Goal: Book appointment/travel/reservation

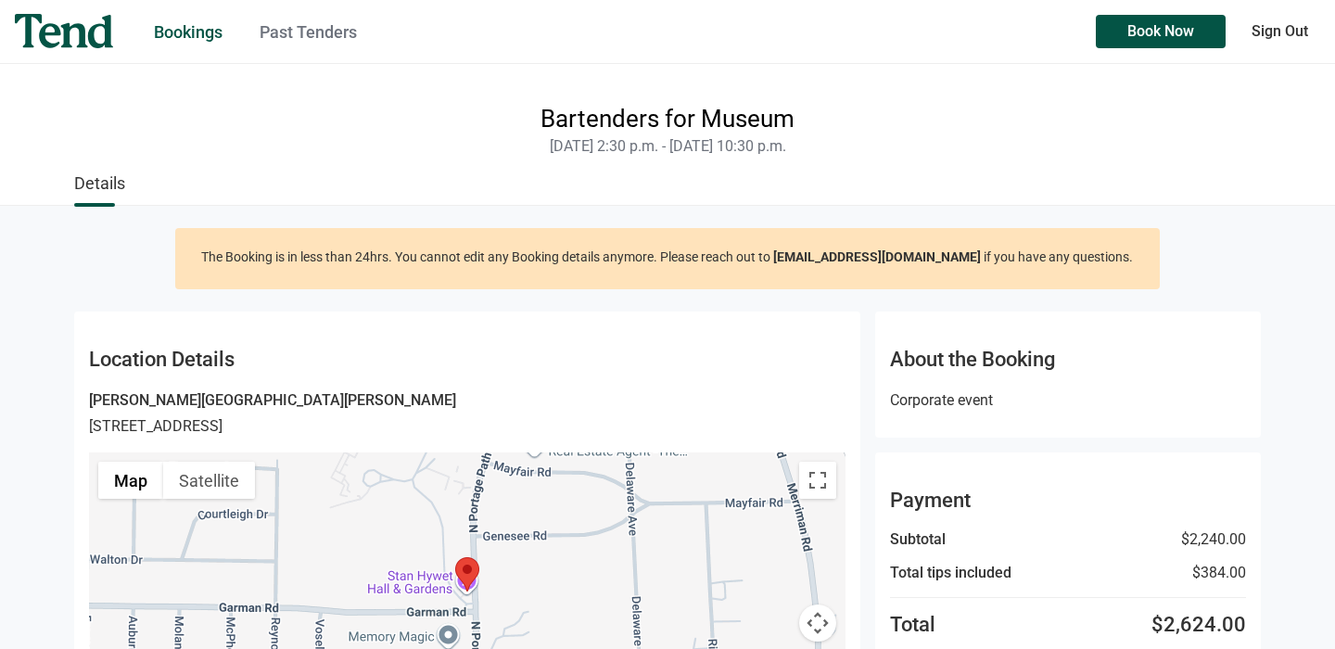
click at [197, 35] on link "Bookings" at bounding box center [188, 31] width 69 height 19
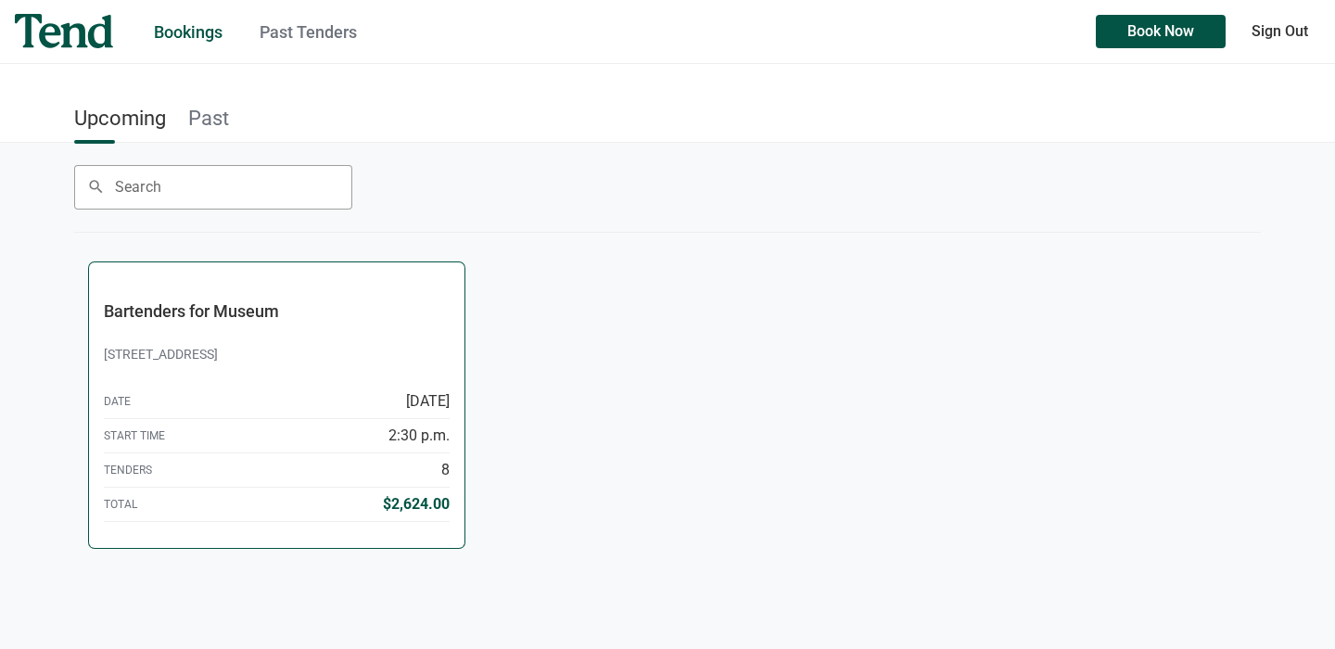
click at [347, 521] on link "Bartenders for [GEOGRAPHIC_DATA][STREET_ADDRESS] Date [DATE] Start Time 2:30 p.…" at bounding box center [276, 405] width 375 height 286
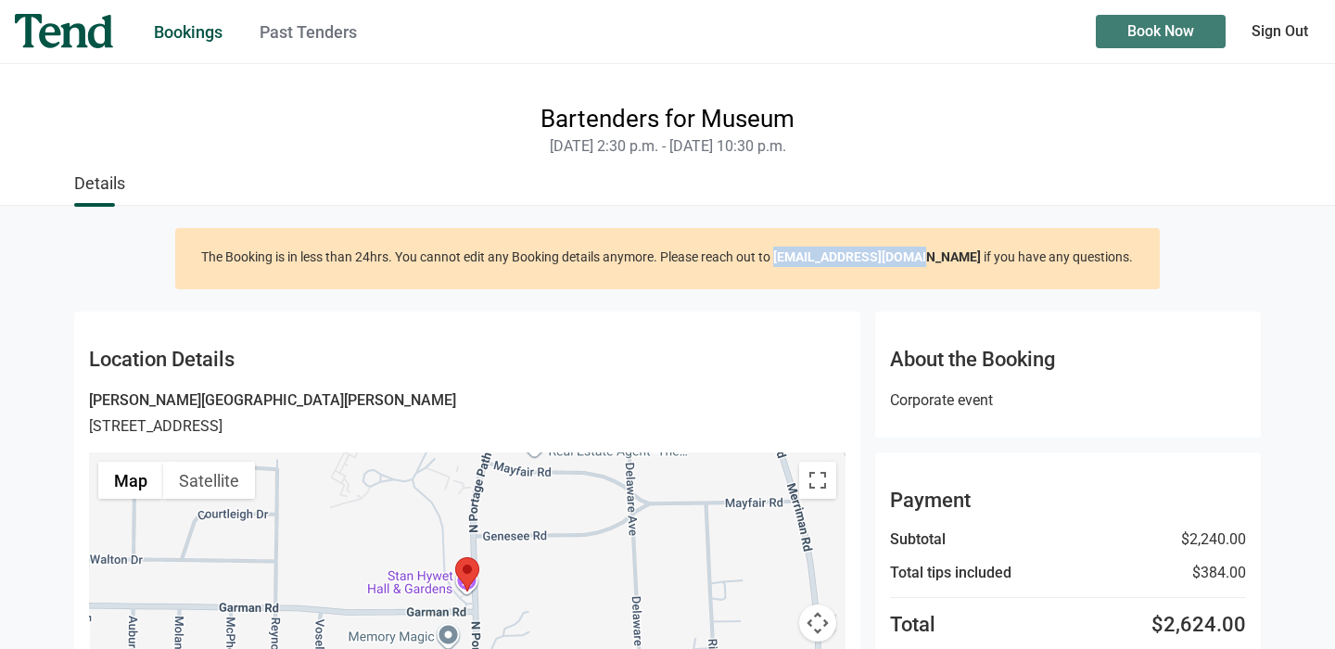
click at [1144, 32] on span "Book Now" at bounding box center [1160, 32] width 67 height 0
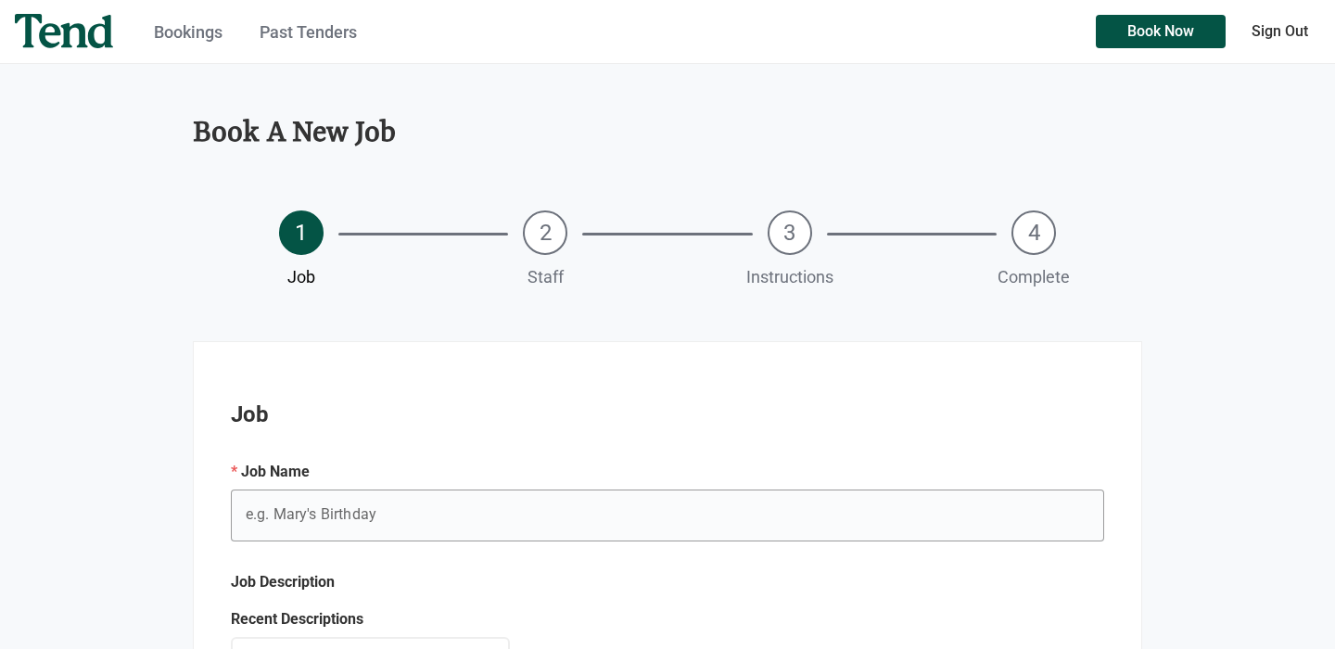
click at [210, 36] on link "Bookings" at bounding box center [188, 31] width 69 height 19
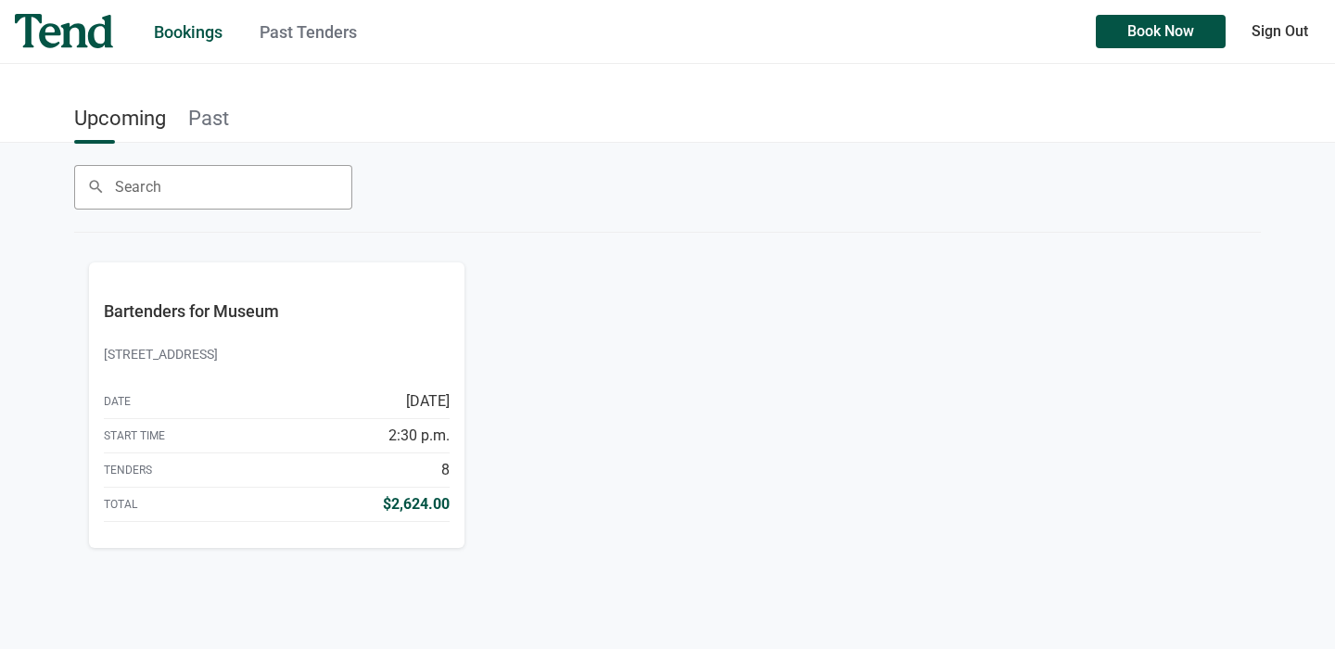
click at [189, 103] on link "Past" at bounding box center [208, 118] width 41 height 42
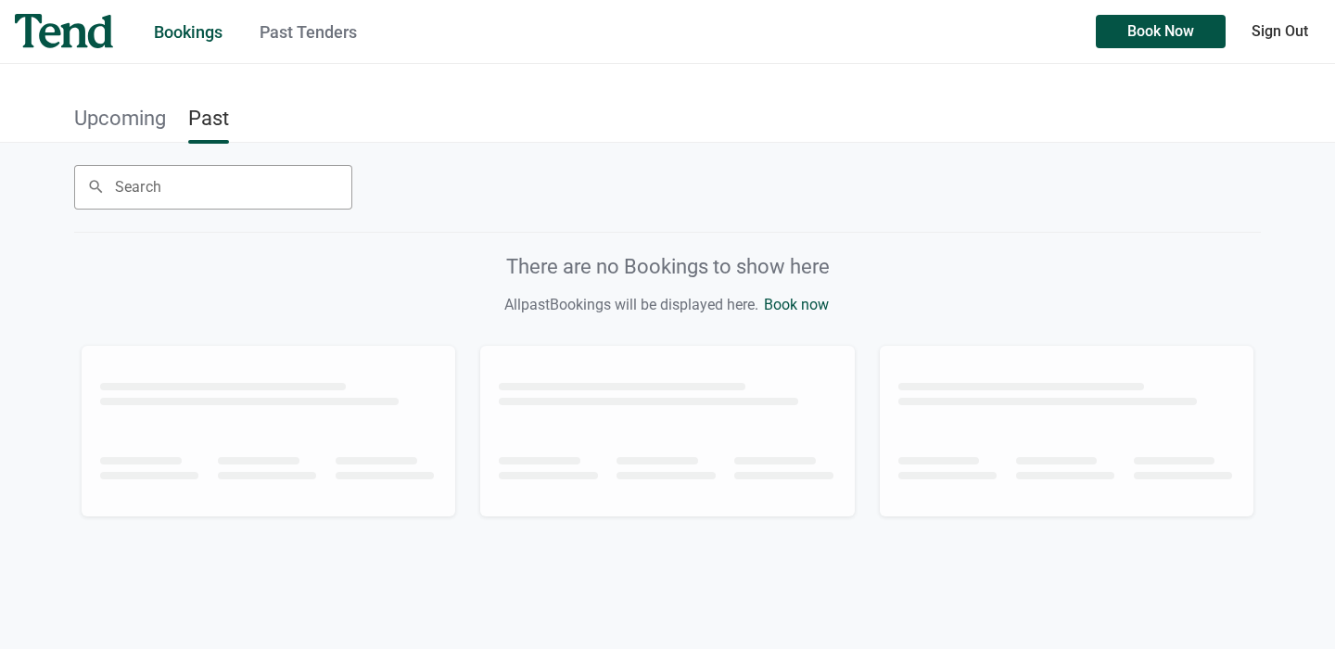
click at [134, 127] on link "Upcoming" at bounding box center [120, 118] width 92 height 42
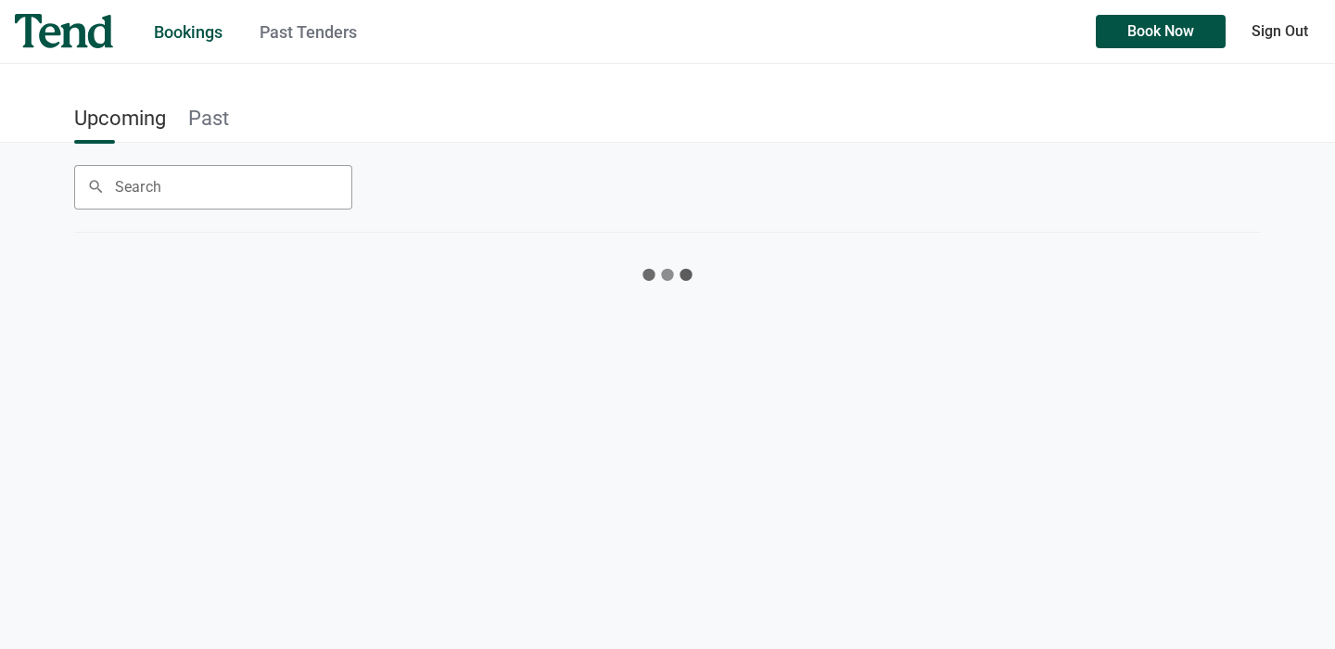
click at [293, 36] on link "Past Tenders" at bounding box center [308, 31] width 97 height 19
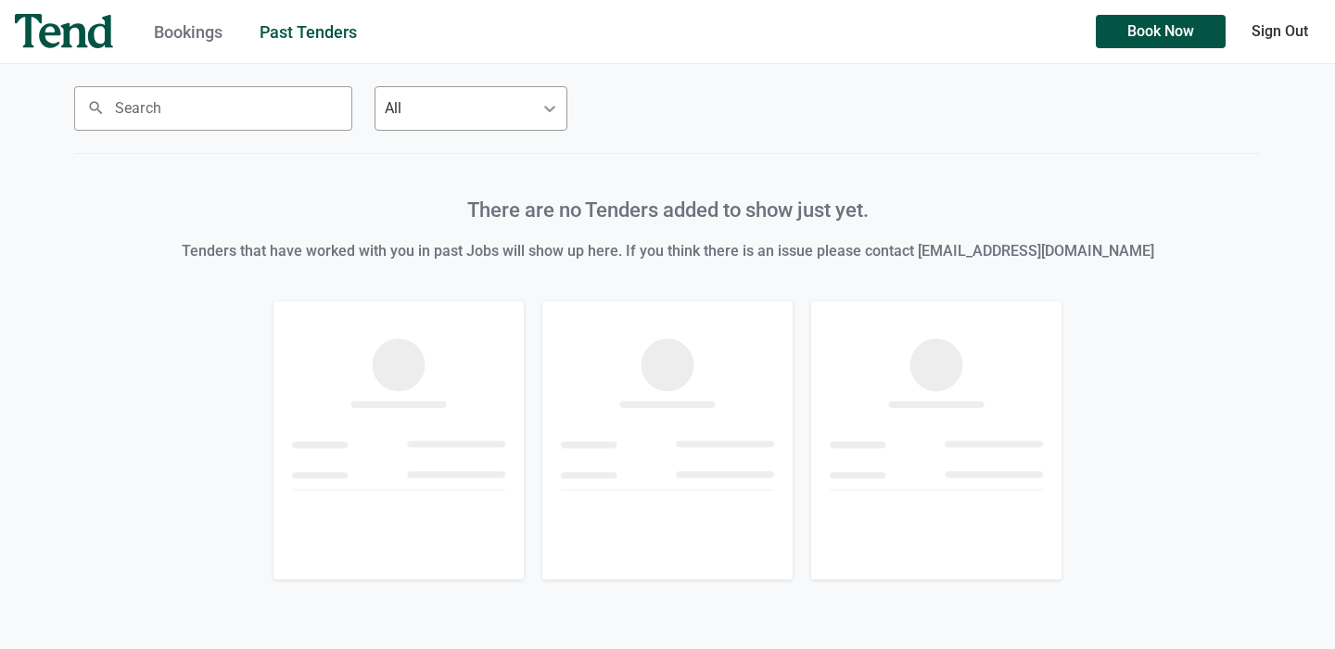
click at [183, 32] on link "Bookings" at bounding box center [188, 31] width 69 height 19
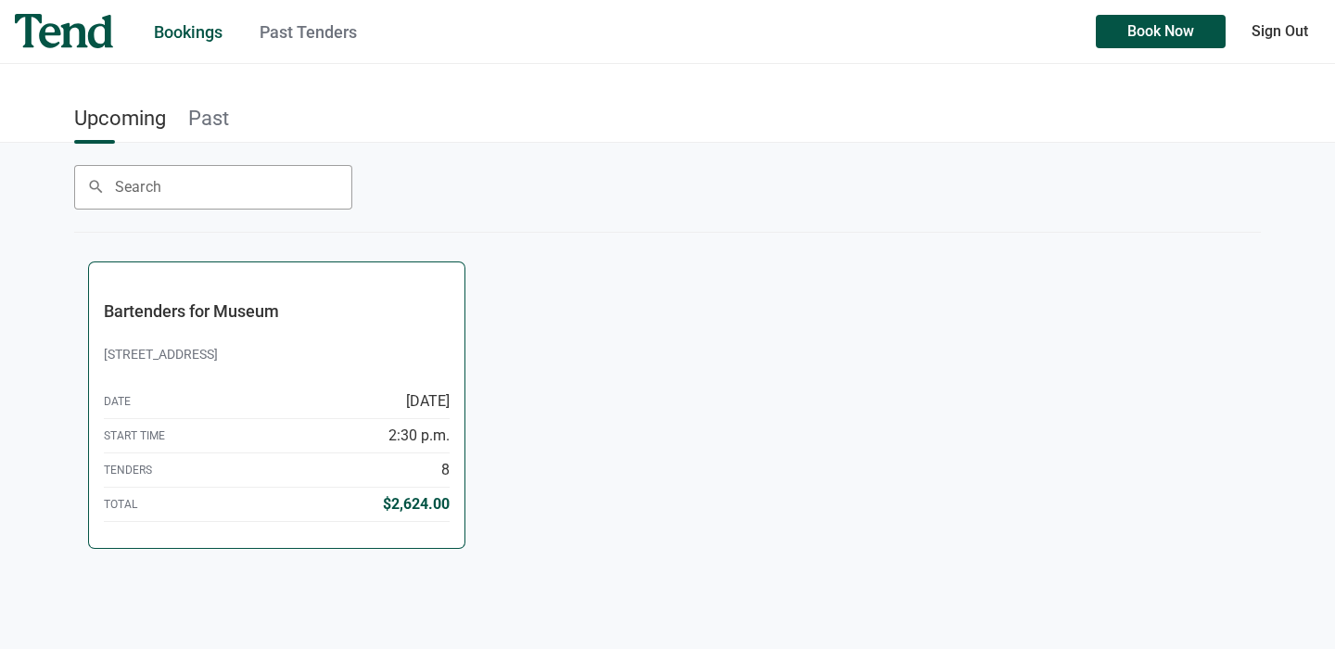
click at [342, 362] on div "[STREET_ADDRESS]" at bounding box center [277, 364] width 346 height 41
